Goal: Task Accomplishment & Management: Use online tool/utility

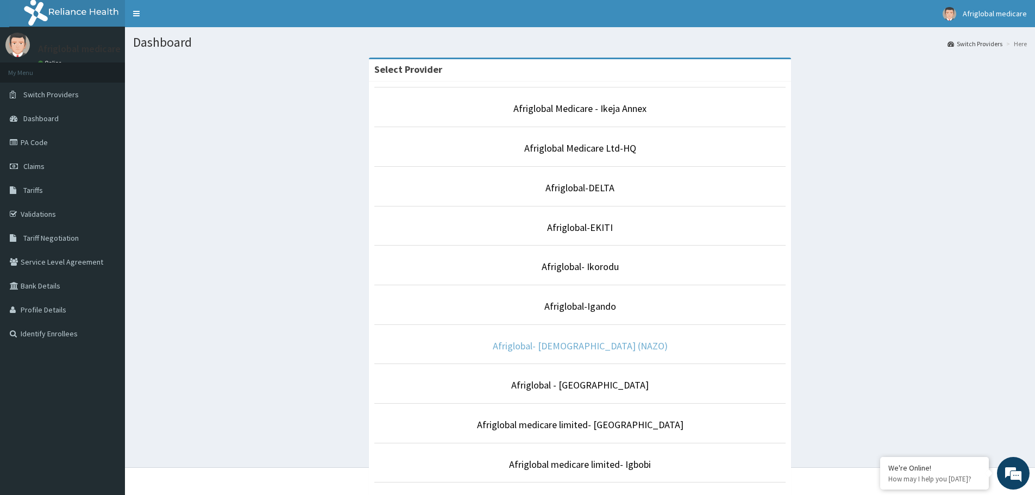
click at [588, 344] on link "Afriglobal- [DEMOGRAPHIC_DATA] (NAZO)" at bounding box center [580, 346] width 175 height 12
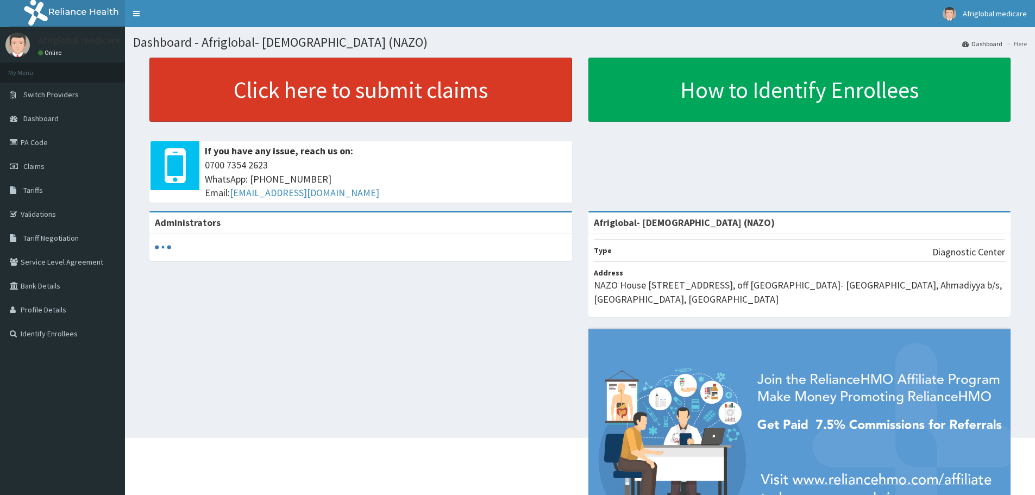
click at [350, 94] on link "Click here to submit claims" at bounding box center [360, 90] width 423 height 64
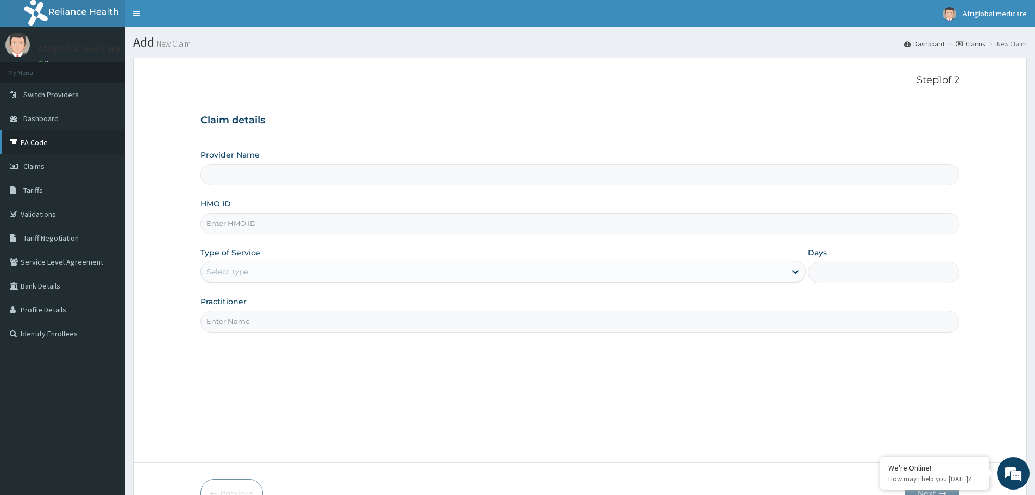
click at [34, 143] on link "PA Code" at bounding box center [62, 142] width 125 height 24
type input "Afriglobal- [DEMOGRAPHIC_DATA] (NAZO)"
